Goal: Task Accomplishment & Management: Complete application form

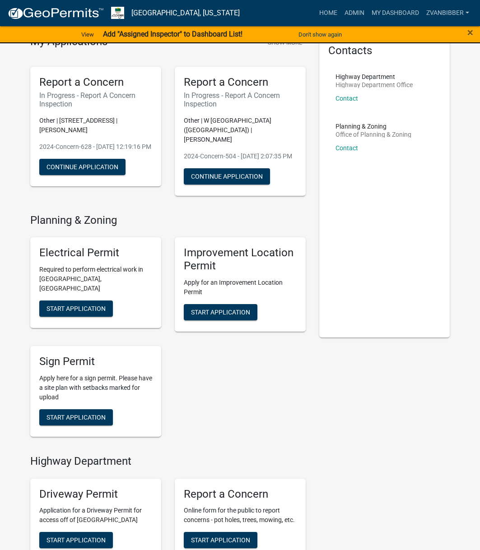
scroll to position [181, 0]
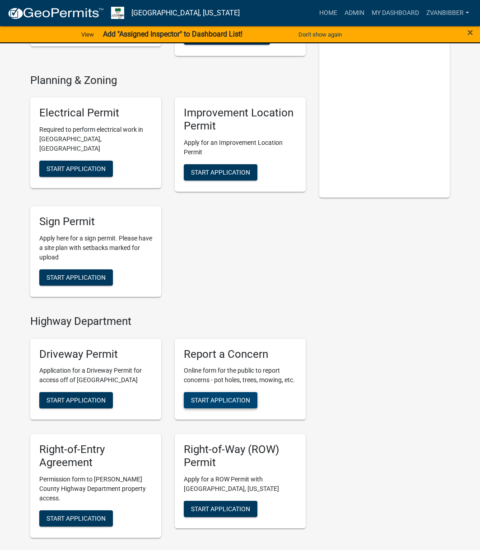
click at [202, 402] on span "Start Application" at bounding box center [220, 400] width 59 height 7
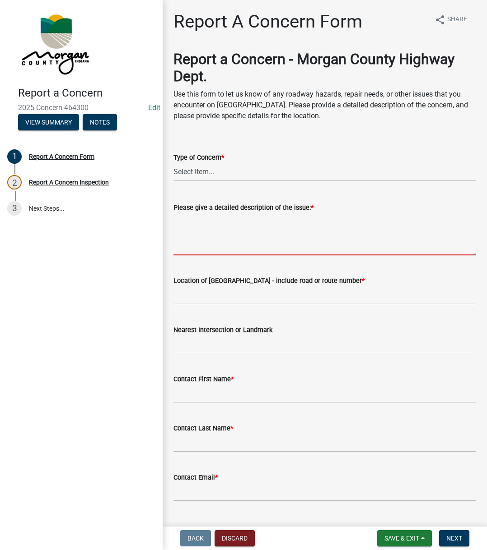
click at [244, 216] on textarea "Please give a detailed description of the issue: *" at bounding box center [324, 234] width 303 height 42
paste textarea "Reported the culvert at the end of his driveway has the end crushed, and he sai…"
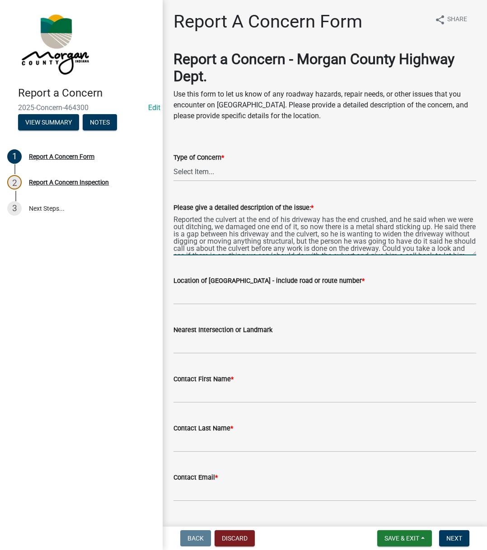
scroll to position [12, 0]
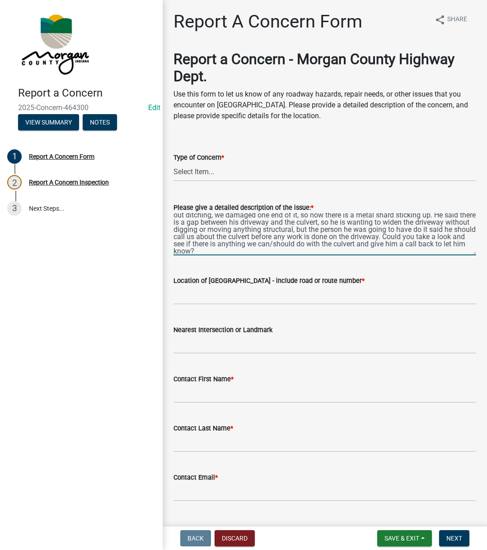
type textarea "Reported the culvert at the end of his driveway has the end crushed, and he sai…"
click at [205, 169] on select "Select Item... Pot Hole Patching Ditch Tree Sign Mowing Culvert Other" at bounding box center [324, 172] width 303 height 19
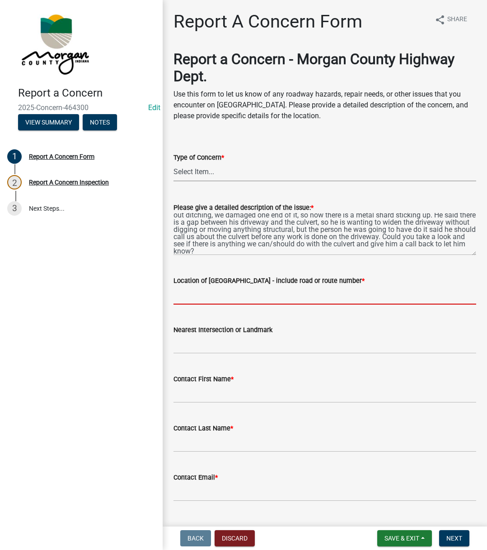
drag, startPoint x: 239, startPoint y: 302, endPoint x: 261, endPoint y: 295, distance: 22.7
click at [239, 302] on form "Location of [GEOGRAPHIC_DATA] - include road or route number *" at bounding box center [324, 289] width 303 height 29
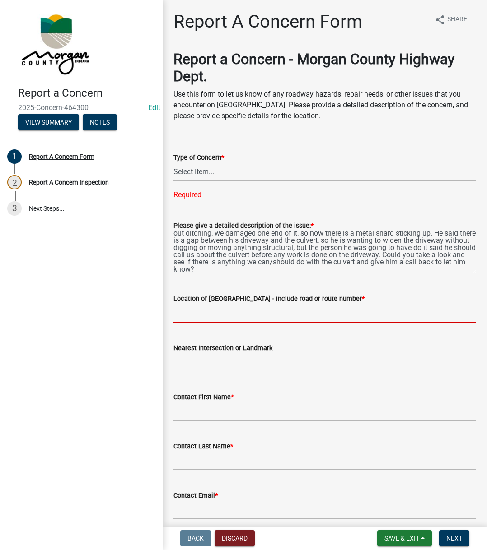
scroll to position [0, 0]
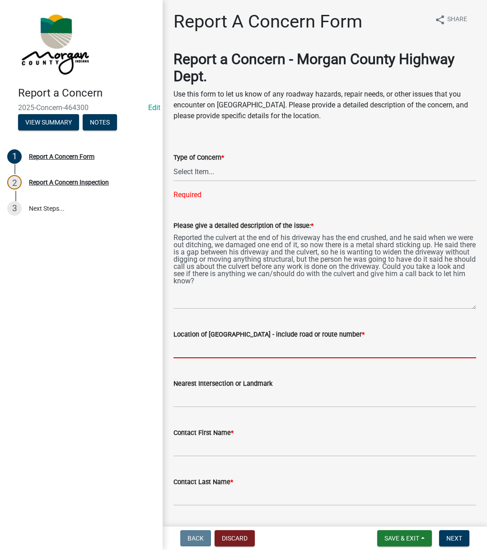
drag, startPoint x: 464, startPoint y: 269, endPoint x: 460, endPoint y: 305, distance: 35.9
click at [460, 305] on textarea "Reported the culvert at the end of his driveway has the end crushed, and he sai…" at bounding box center [324, 270] width 303 height 78
click at [208, 171] on select "Select Item... Pot Hole Patching Ditch Tree Sign Mowing Culvert Other" at bounding box center [324, 172] width 303 height 19
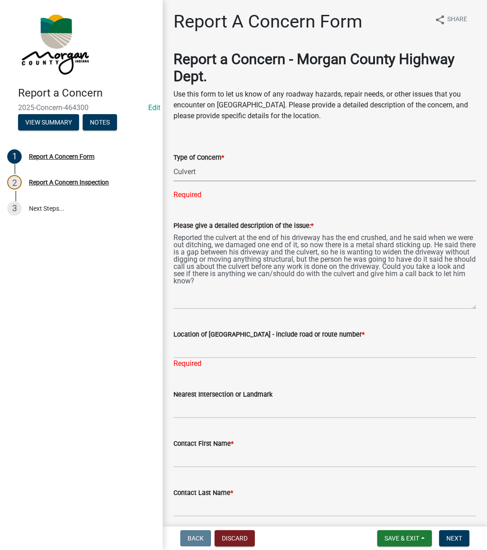
click at [173, 163] on select "Select Item... Pot Hole Patching Ditch Tree Sign Mowing Culvert Other" at bounding box center [324, 172] width 303 height 19
select select "031fa570-cf9b-4947-8973-1cb5d50c3df7"
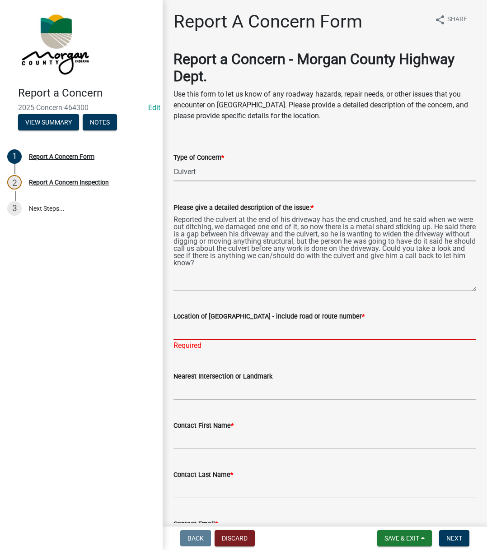
click at [270, 328] on input "Location of [GEOGRAPHIC_DATA] - include road or route number *" at bounding box center [324, 331] width 303 height 19
type input "4651 N Ford"
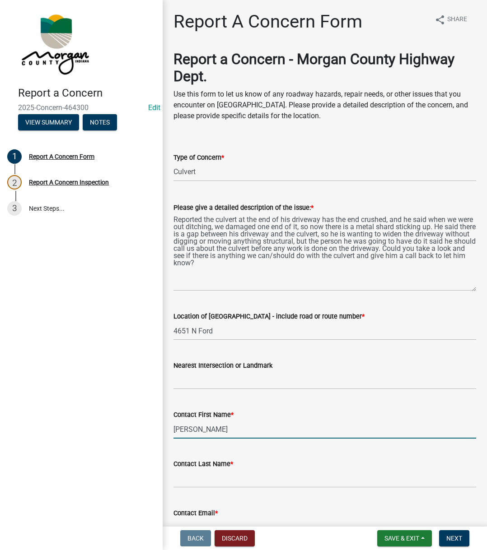
type input "[PERSON_NAME]"
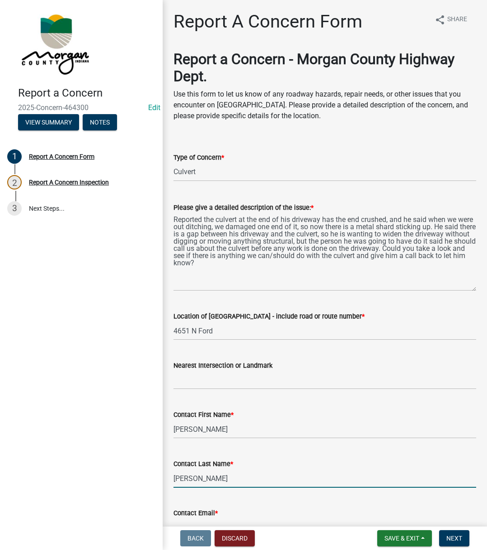
type input "[PERSON_NAME]"
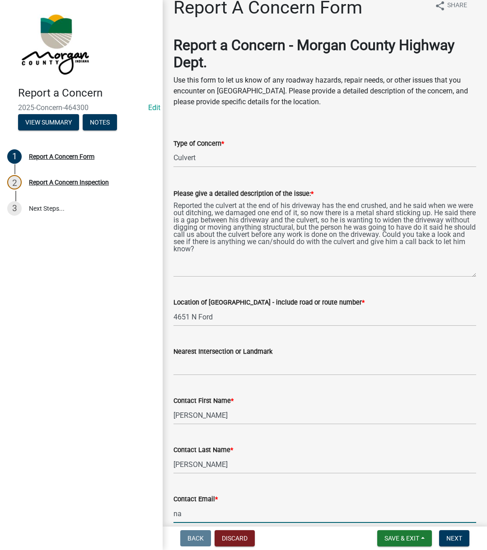
type input "[EMAIL_ADDRESS][DOMAIN_NAME]"
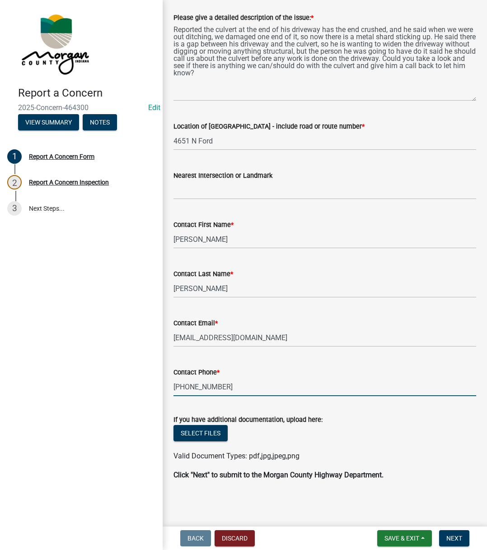
type input "[PHONE_NUMBER]"
click at [454, 532] on button "Next" at bounding box center [454, 539] width 30 height 16
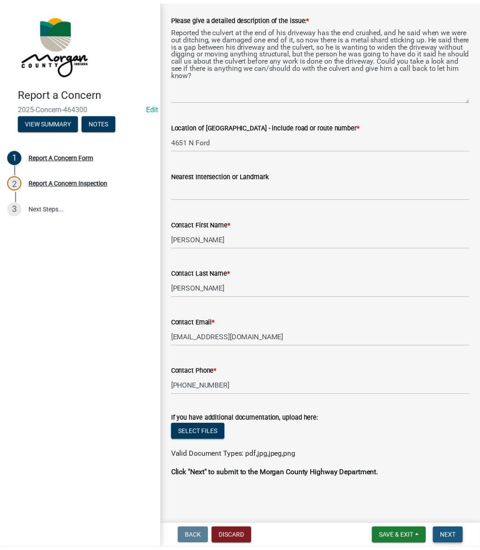
scroll to position [0, 0]
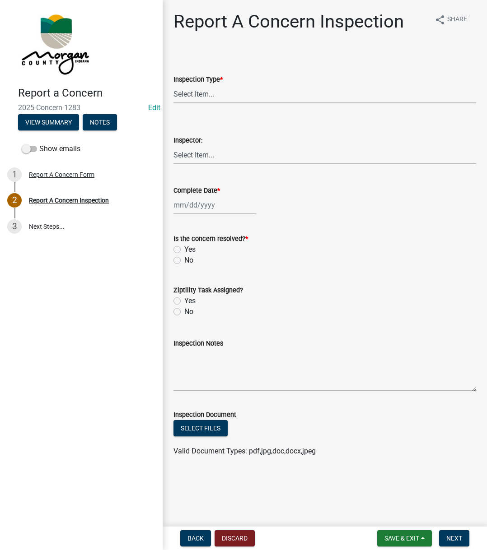
click at [253, 88] on select "Select Item... Pot Hole Patching Ditch Tree Sign Mowing Culvert Other" at bounding box center [324, 94] width 303 height 19
click at [173, 85] on select "Select Item... Pot Hole Patching Ditch Tree Sign Mowing Culvert Other" at bounding box center [324, 94] width 303 height 19
select select "031fa570-cf9b-4947-8973-1cb5d50c3df7"
click at [209, 154] on select "Select Item... [PERSON_NAME] [PERSON_NAME] [PERSON_NAME] [PERSON_NAME] [PERSON_…" at bounding box center [324, 155] width 303 height 19
click at [173, 146] on select "Select Item... [PERSON_NAME] [PERSON_NAME] [PERSON_NAME] [PERSON_NAME] [PERSON_…" at bounding box center [324, 155] width 303 height 19
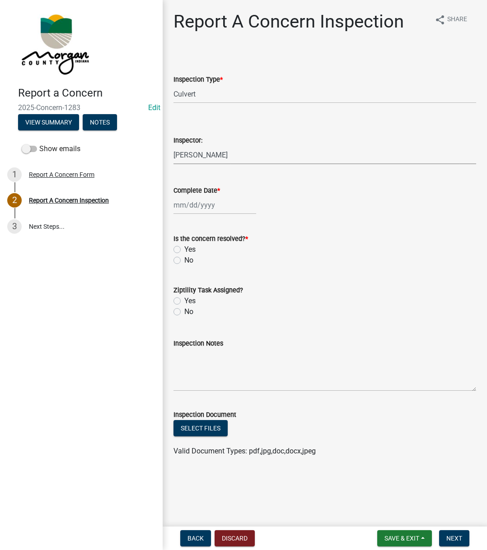
select select "742eb044-fc58-4034-b35e-1550e746fcda"
select select "8"
select select "2025"
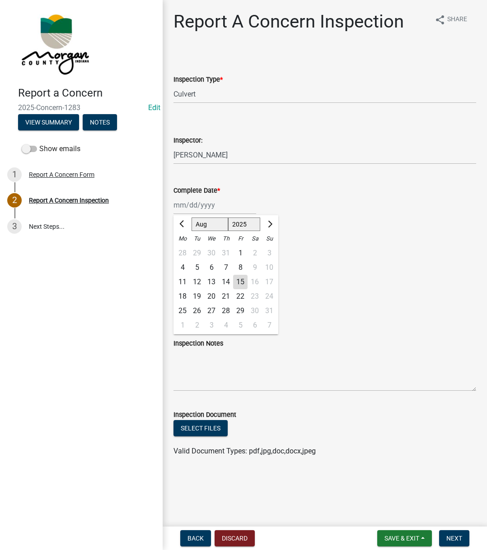
click at [191, 205] on div "[PERSON_NAME] Feb Mar Apr [PERSON_NAME][DATE] Oct Nov [DATE] 1526 1527 1528 152…" at bounding box center [214, 205] width 83 height 19
click at [242, 282] on div "15" at bounding box center [240, 282] width 14 height 14
type input "[DATE]"
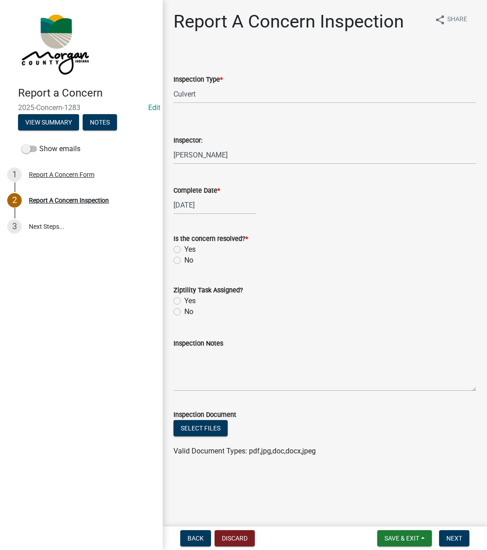
click at [184, 247] on label "Yes" at bounding box center [189, 249] width 11 height 11
click at [184, 247] on input "Yes" at bounding box center [187, 247] width 6 height 6
radio input "true"
click at [184, 298] on label "Yes" at bounding box center [189, 301] width 11 height 11
click at [184, 298] on input "Yes" at bounding box center [187, 299] width 6 height 6
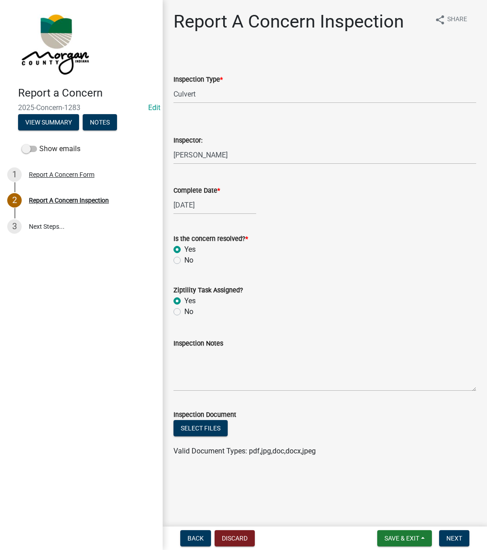
radio input "true"
click at [206, 347] on label "Inspection Notes" at bounding box center [198, 344] width 50 height 6
click at [206, 349] on textarea "Inspection Notes" at bounding box center [324, 370] width 303 height 42
type textarea "Sent to D2"
click at [448, 534] on button "Next" at bounding box center [454, 539] width 30 height 16
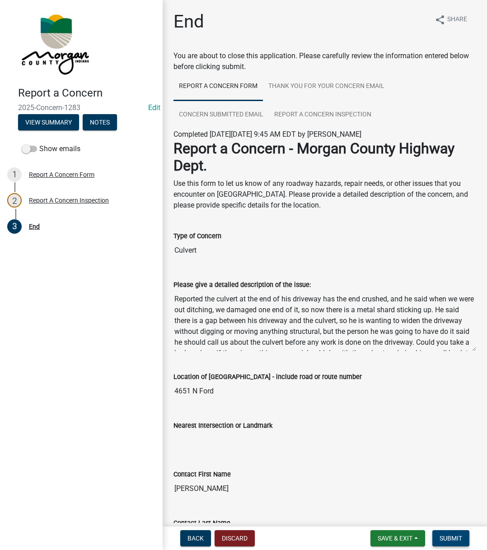
click at [448, 534] on button "Submit" at bounding box center [450, 539] width 37 height 16
